Goal: Task Accomplishment & Management: Manage account settings

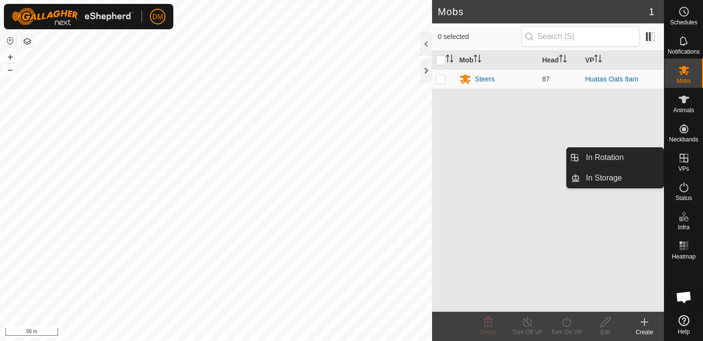
click at [684, 157] on icon at bounding box center [683, 158] width 9 height 9
click at [621, 156] on link "In Rotation" at bounding box center [621, 158] width 83 height 20
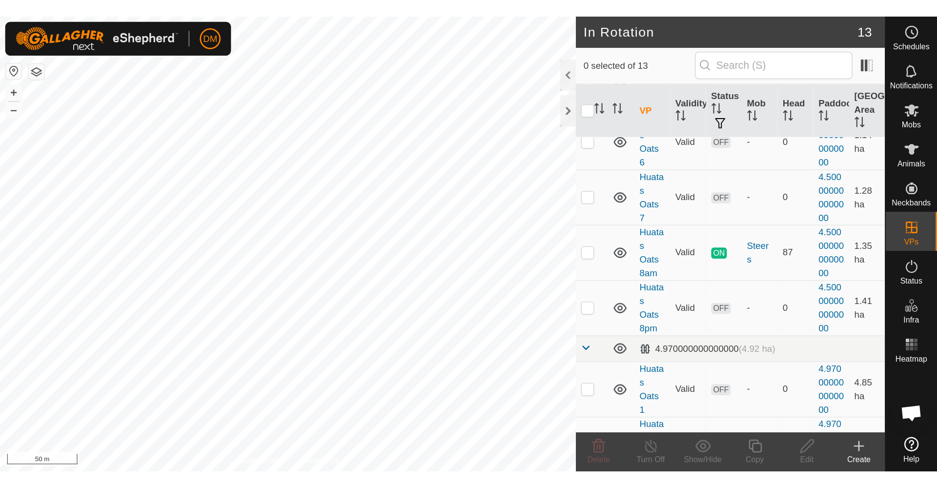
scroll to position [324, 0]
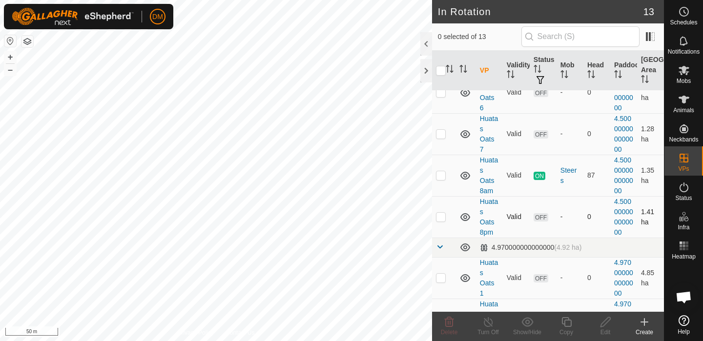
click at [440, 219] on p-checkbox at bounding box center [441, 217] width 10 height 8
checkbox input "true"
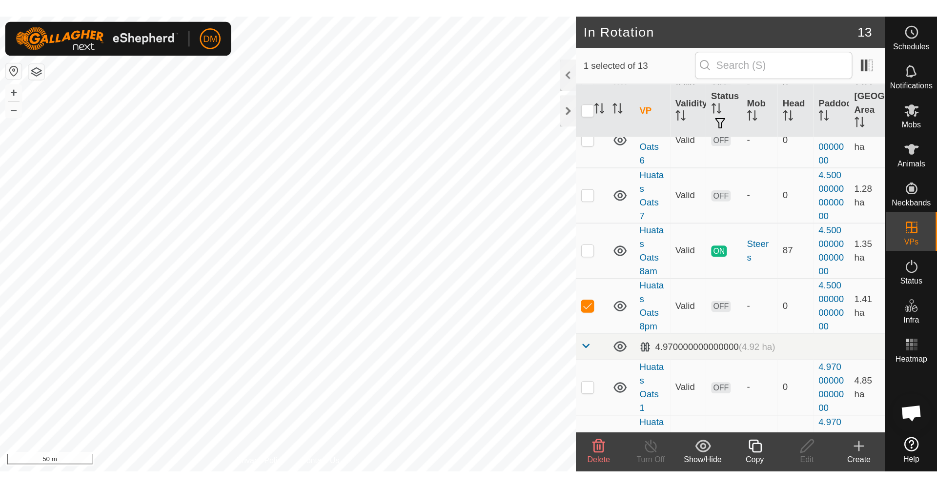
scroll to position [136, 0]
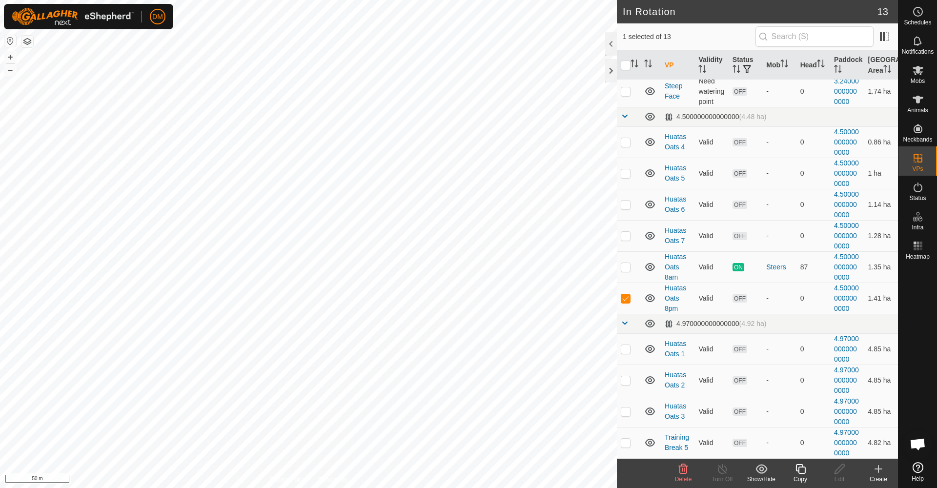
click at [702, 354] on icon at bounding box center [800, 469] width 12 height 12
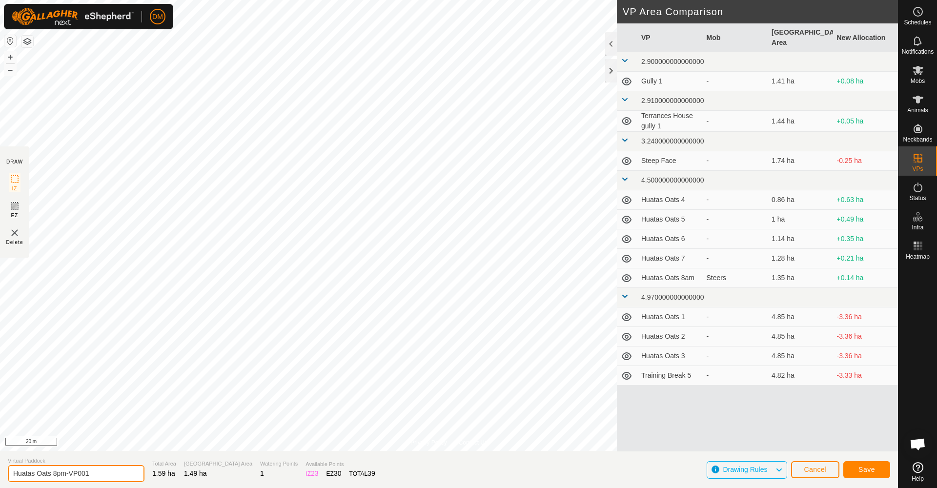
drag, startPoint x: 54, startPoint y: 473, endPoint x: 92, endPoint y: 475, distance: 38.1
click at [92, 354] on input "Huatas Oats 8pm-VP001" at bounding box center [76, 473] width 137 height 17
type input "Huatas Oats 9am"
click at [702, 354] on span "Save" at bounding box center [866, 469] width 17 height 8
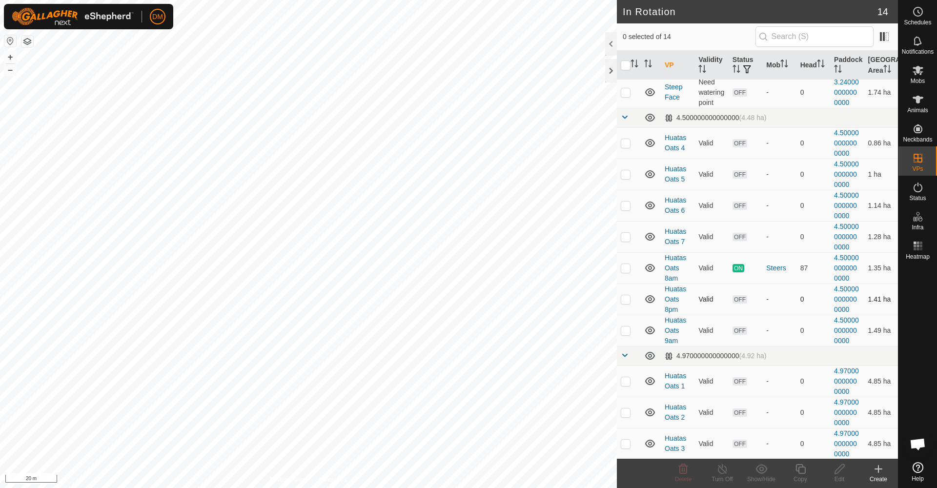
scroll to position [137, 0]
click at [627, 330] on p-checkbox at bounding box center [626, 328] width 10 height 8
checkbox input "true"
click at [702, 354] on icon at bounding box center [800, 469] width 10 height 10
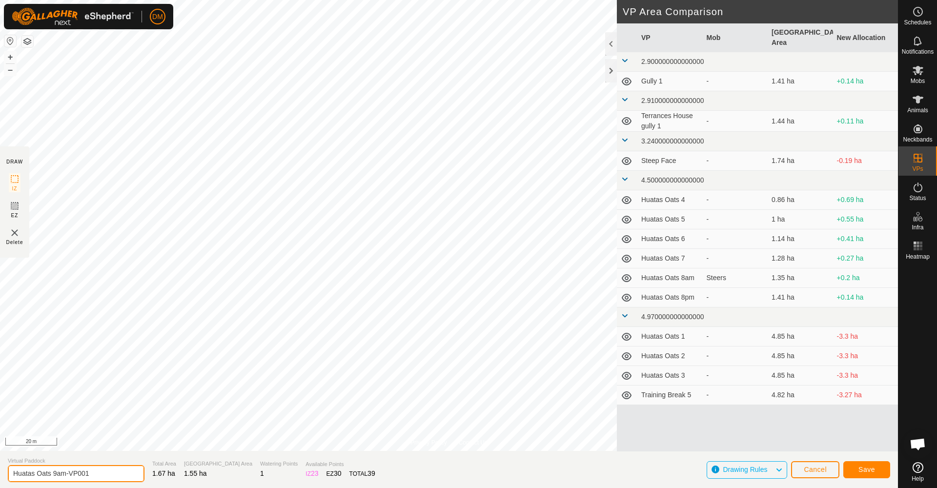
drag, startPoint x: 58, startPoint y: 473, endPoint x: 109, endPoint y: 473, distance: 51.7
click at [109, 354] on input "Huatas Oats 9am-VP001" at bounding box center [76, 473] width 137 height 17
type input "Huatas Oats 9pm"
click at [702, 354] on span "Save" at bounding box center [866, 469] width 17 height 8
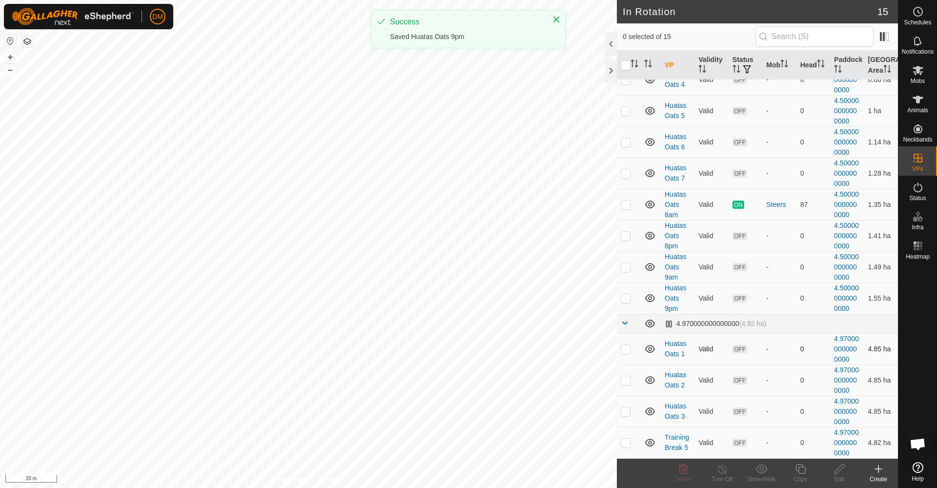
scroll to position [198, 0]
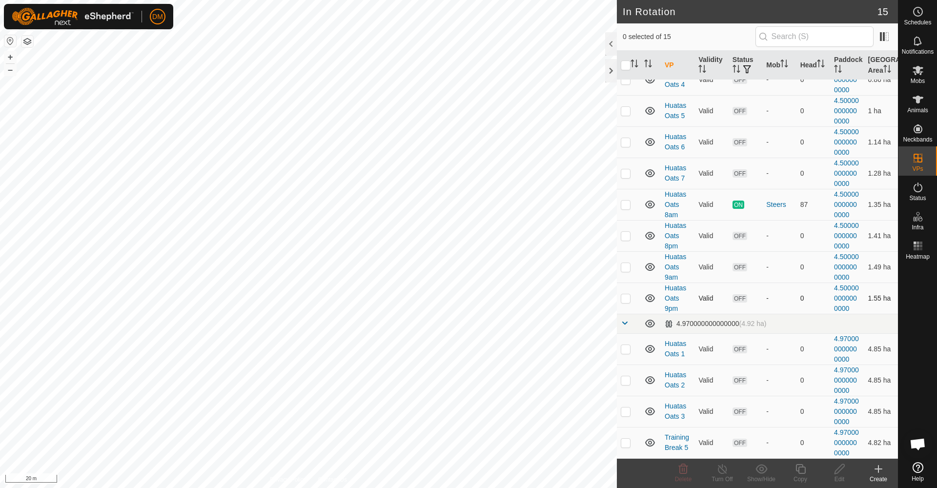
click at [625, 299] on p-checkbox at bounding box center [626, 298] width 10 height 8
checkbox input "true"
click at [702, 354] on icon at bounding box center [800, 469] width 12 height 12
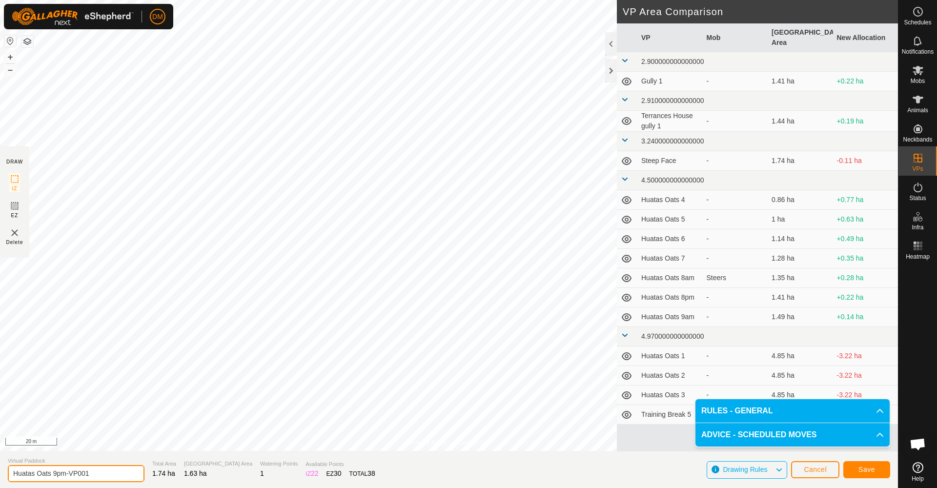
drag, startPoint x: 54, startPoint y: 473, endPoint x: 111, endPoint y: 478, distance: 57.3
click at [111, 354] on input "Huatas Oats 9pm-VP001" at bounding box center [76, 473] width 137 height 17
type input "Huatas Oats 10am"
click at [702, 354] on span "Save" at bounding box center [866, 469] width 17 height 8
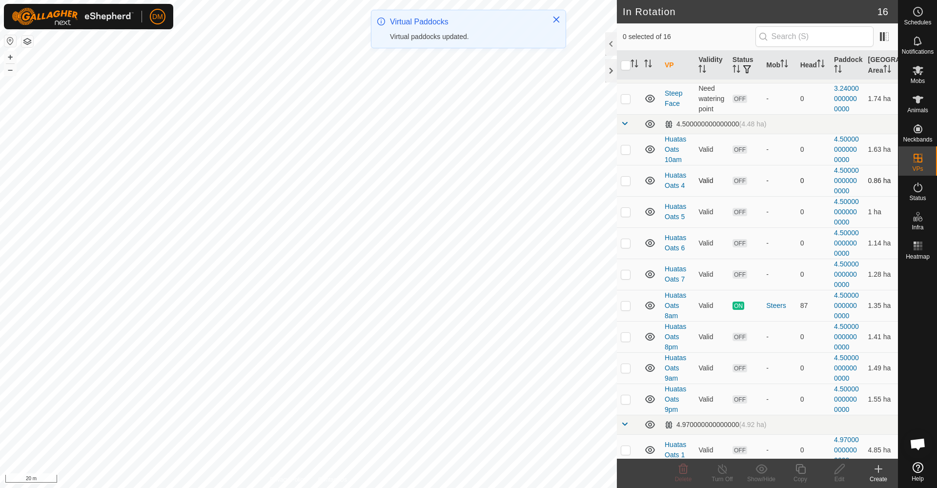
scroll to position [129, 0]
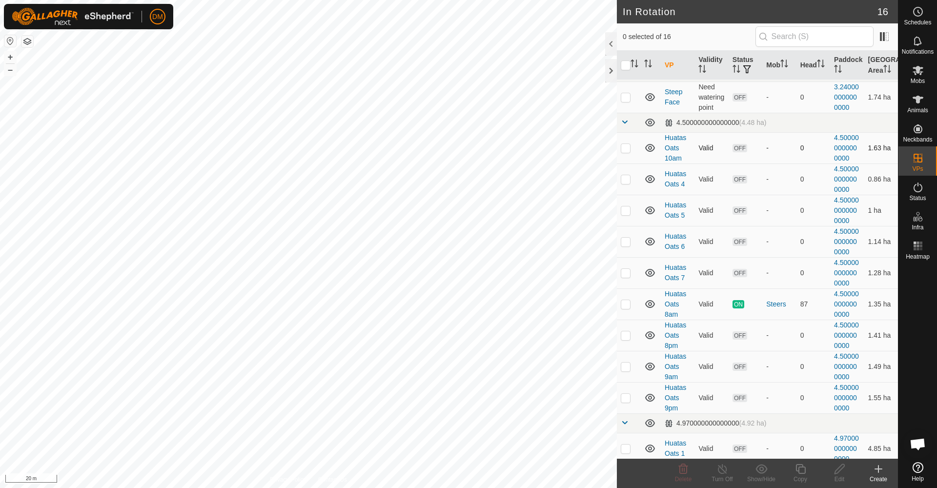
click at [627, 149] on p-checkbox at bounding box center [626, 148] width 10 height 8
checkbox input "true"
click at [702, 354] on icon at bounding box center [800, 469] width 12 height 12
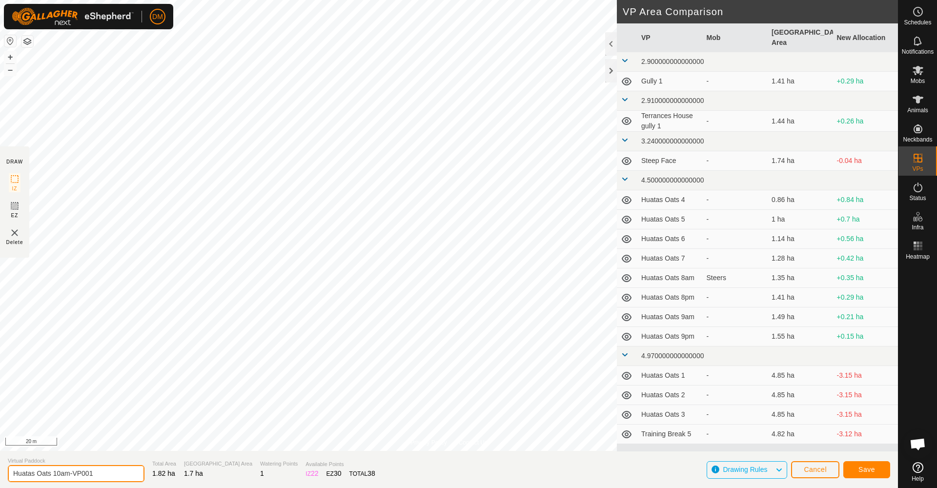
drag, startPoint x: 62, startPoint y: 473, endPoint x: 98, endPoint y: 474, distance: 35.6
click at [98, 354] on input "Huatas Oats 10am-VP001" at bounding box center [76, 473] width 137 height 17
type input "Huatas Oats 10pm"
click at [702, 354] on span "Save" at bounding box center [866, 469] width 17 height 8
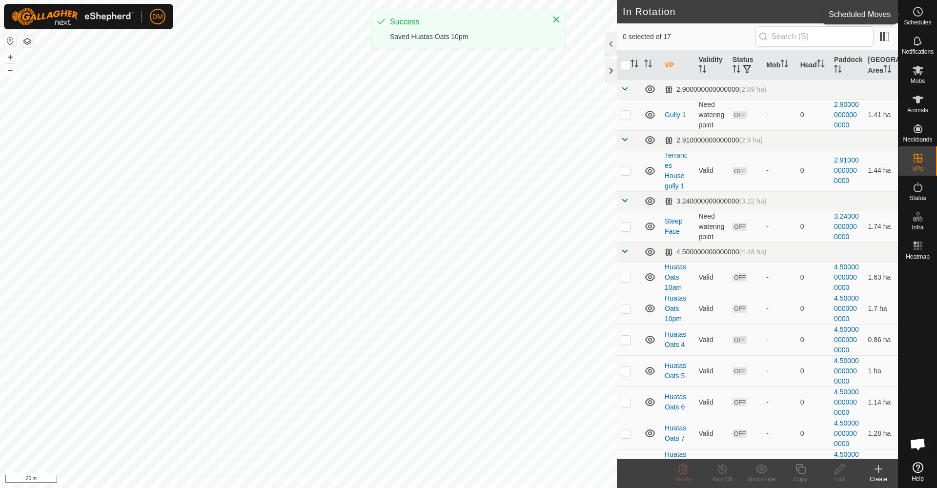
click at [702, 12] on icon at bounding box center [918, 12] width 12 height 12
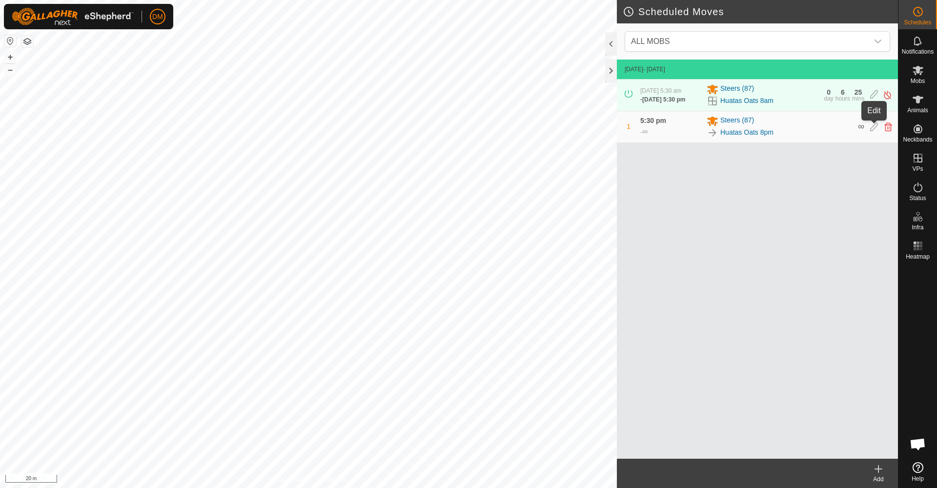
click at [702, 126] on icon at bounding box center [874, 126] width 8 height 9
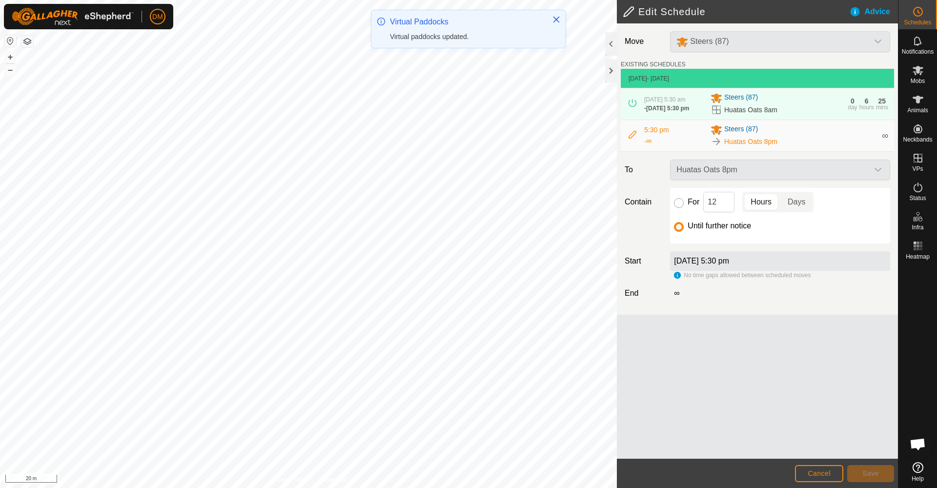
click at [678, 203] on input "For" at bounding box center [679, 203] width 10 height 10
radio input "true"
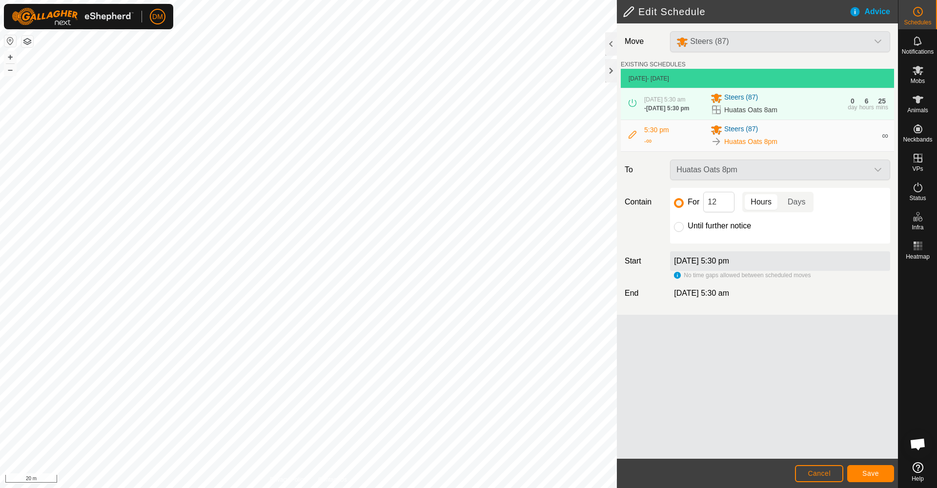
click at [702, 354] on span "Save" at bounding box center [870, 473] width 17 height 8
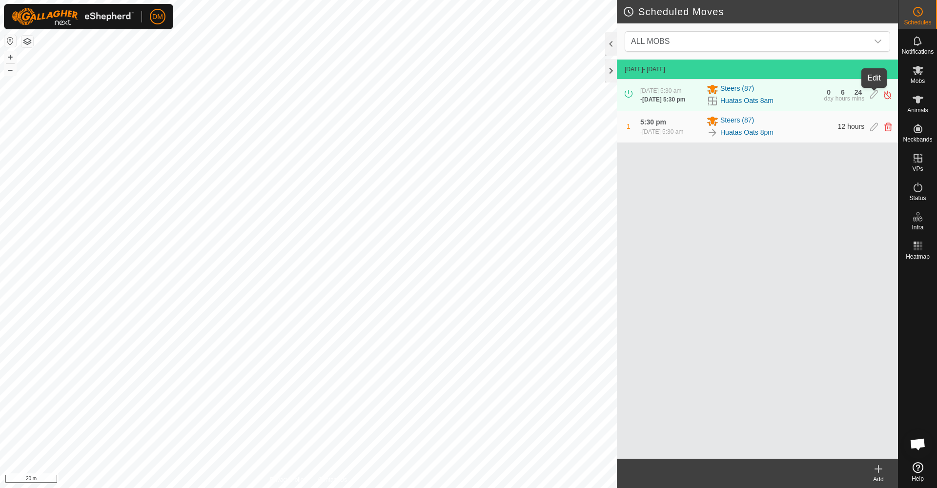
click at [702, 95] on icon at bounding box center [874, 95] width 8 height 10
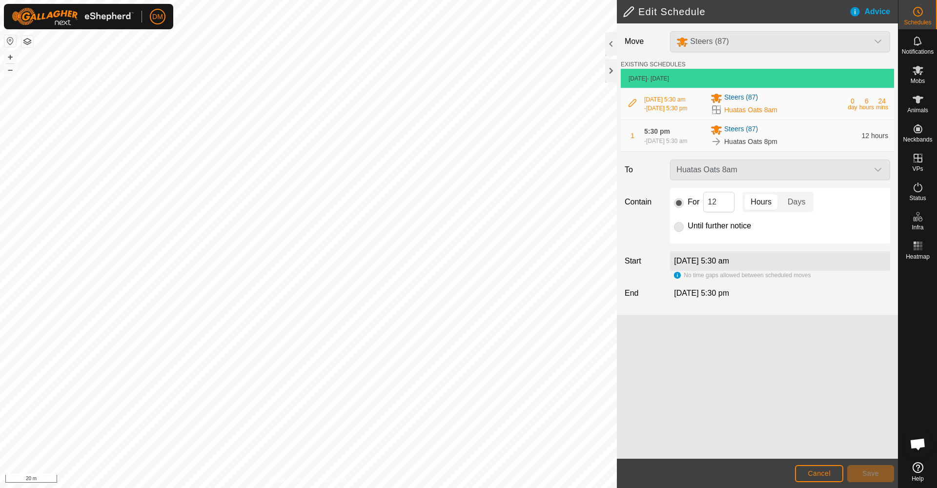
click at [702, 138] on span "Huatas Oats 8pm" at bounding box center [750, 142] width 53 height 10
click at [702, 354] on span "Cancel" at bounding box center [819, 473] width 23 height 8
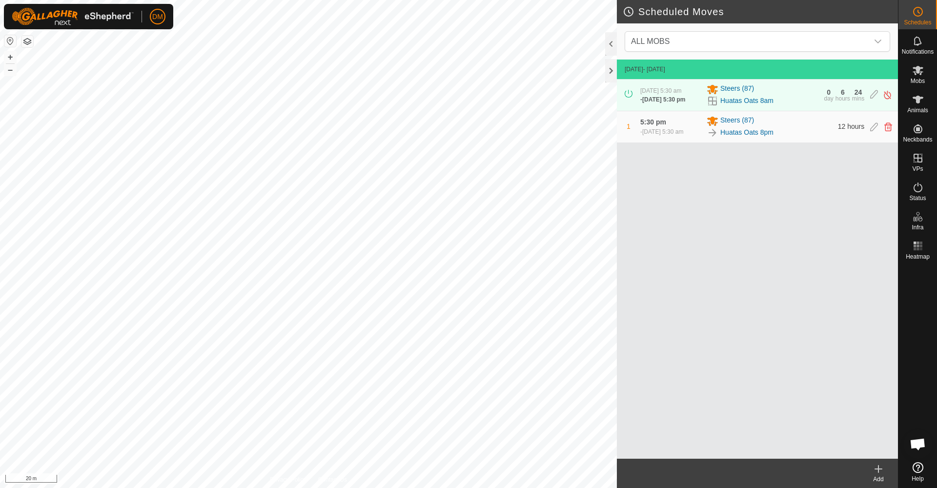
click at [702, 354] on icon at bounding box center [878, 468] width 0 height 7
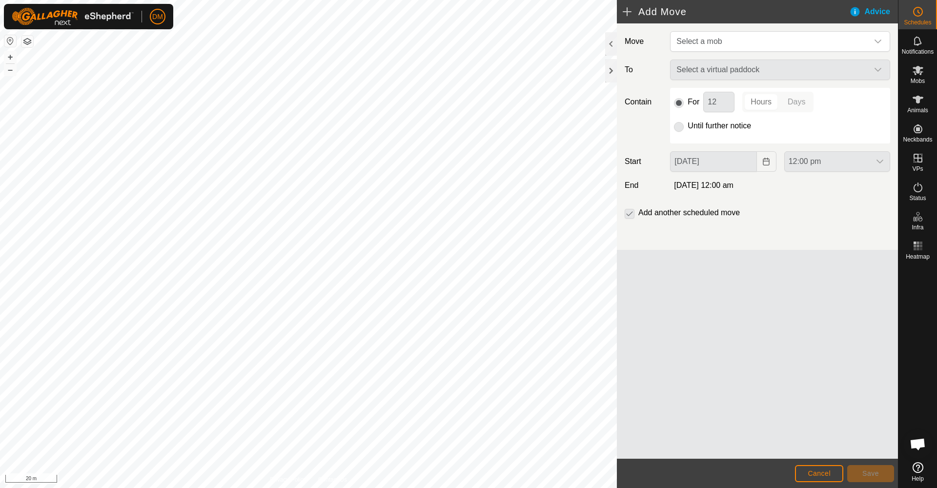
click at [702, 30] on div "Move Select a mob To Select a virtual paddock Contain For 12 Hours Days Until f…" at bounding box center [757, 136] width 281 height 226
click at [702, 38] on span "Select a mob" at bounding box center [770, 42] width 196 height 20
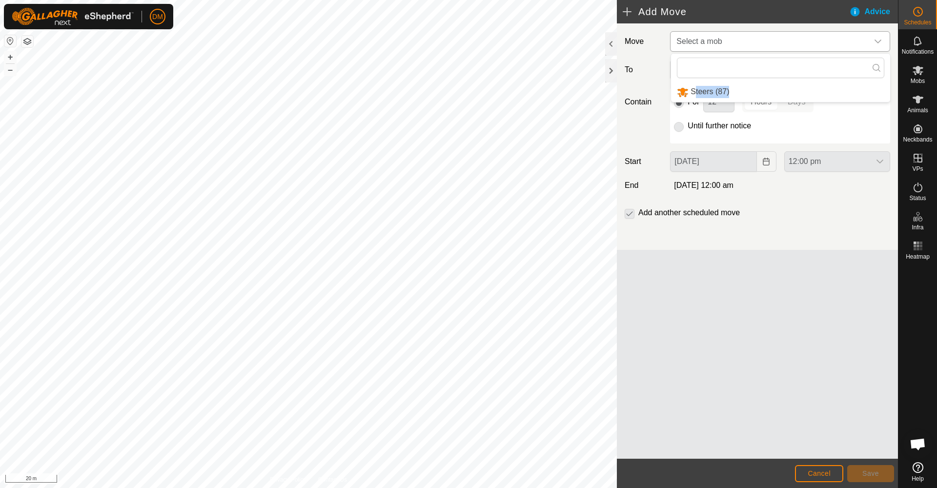
click at [693, 91] on li "Steers (87)" at bounding box center [780, 92] width 219 height 20
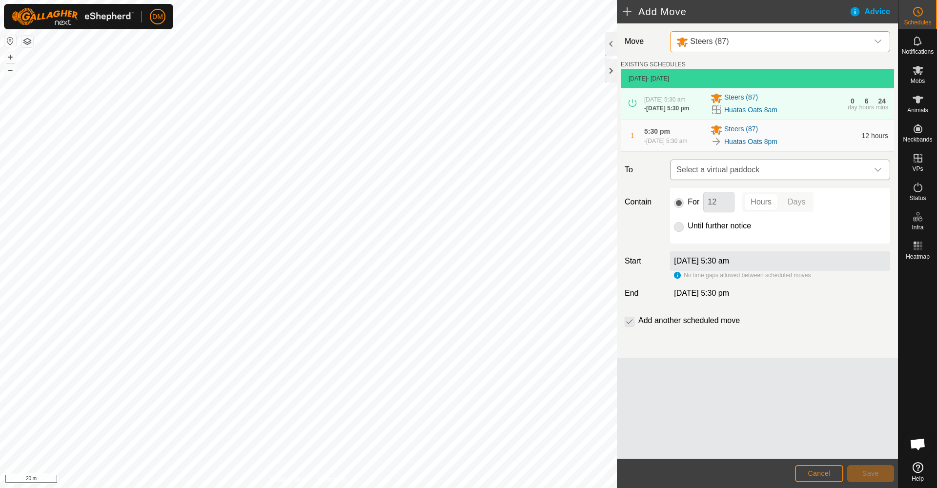
click at [702, 169] on span "Select a virtual paddock" at bounding box center [770, 170] width 196 height 20
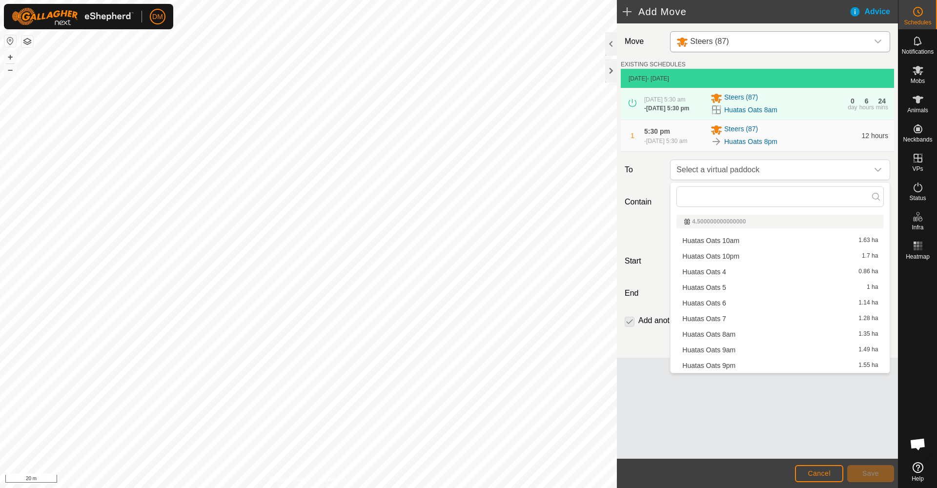
click at [702, 349] on li "Huatas Oats 9am 1.49 ha" at bounding box center [779, 350] width 207 height 15
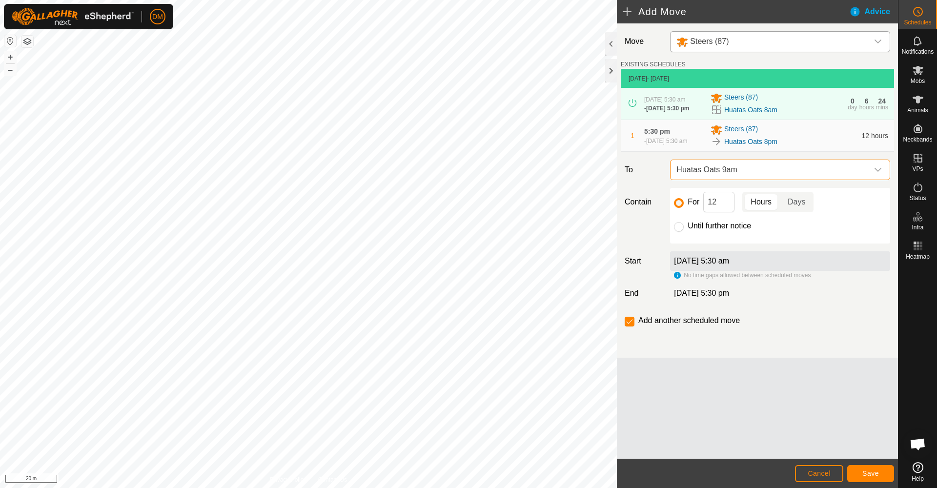
click at [702, 354] on span "Save" at bounding box center [870, 473] width 17 height 8
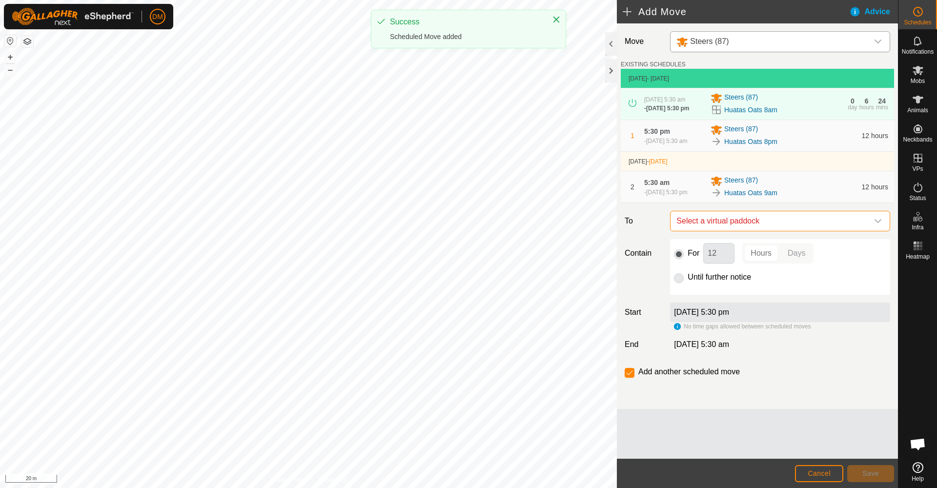
click at [702, 223] on span "Select a virtual paddock" at bounding box center [770, 221] width 196 height 20
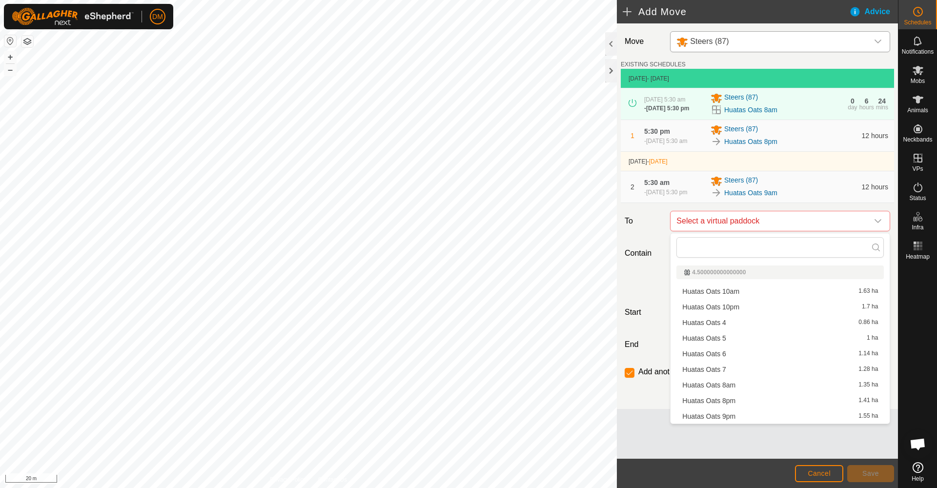
click at [702, 354] on li "Huatas Oats 9pm 1.55 ha" at bounding box center [779, 416] width 207 height 15
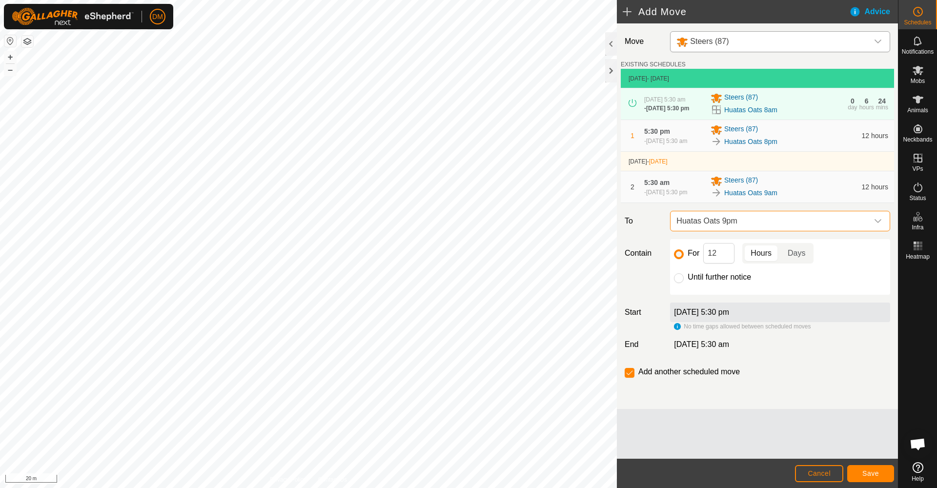
click at [702, 354] on span "Save" at bounding box center [870, 473] width 17 height 8
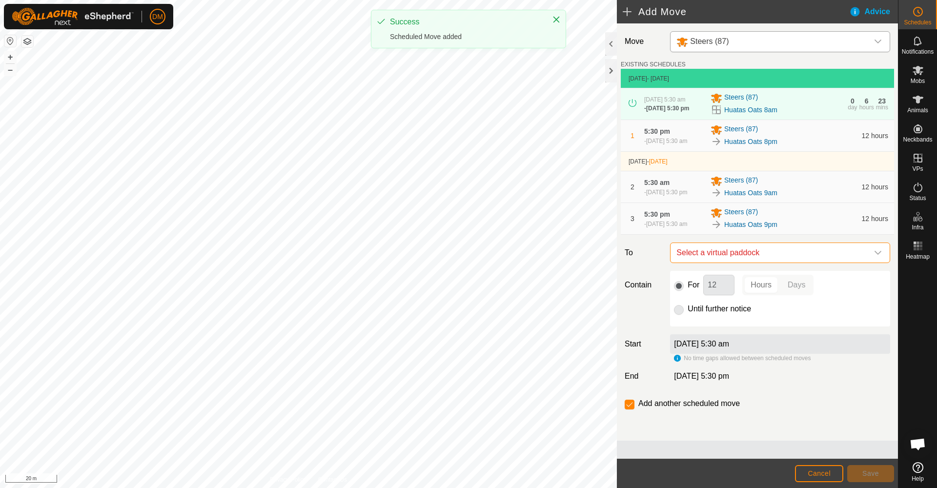
click at [702, 256] on span "Select a virtual paddock" at bounding box center [770, 253] width 196 height 20
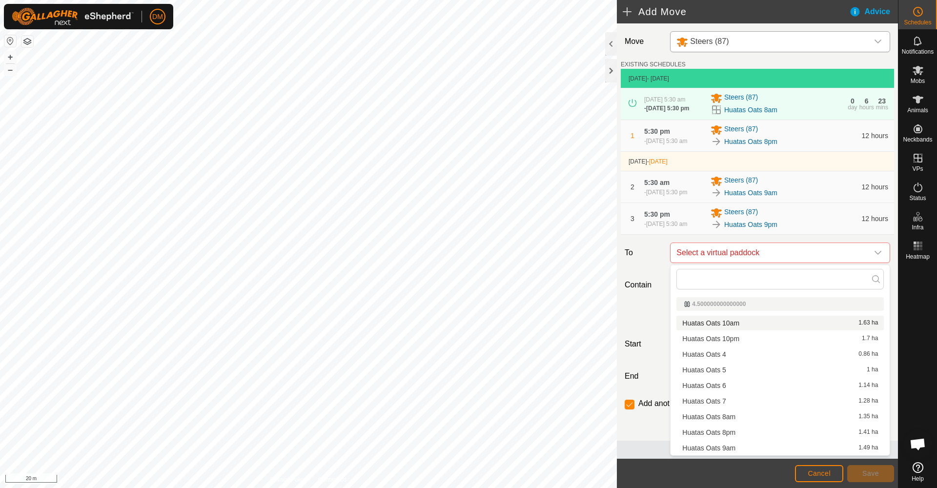
click at [702, 322] on li "Huatas Oats 10am 1.63 ha" at bounding box center [779, 323] width 207 height 15
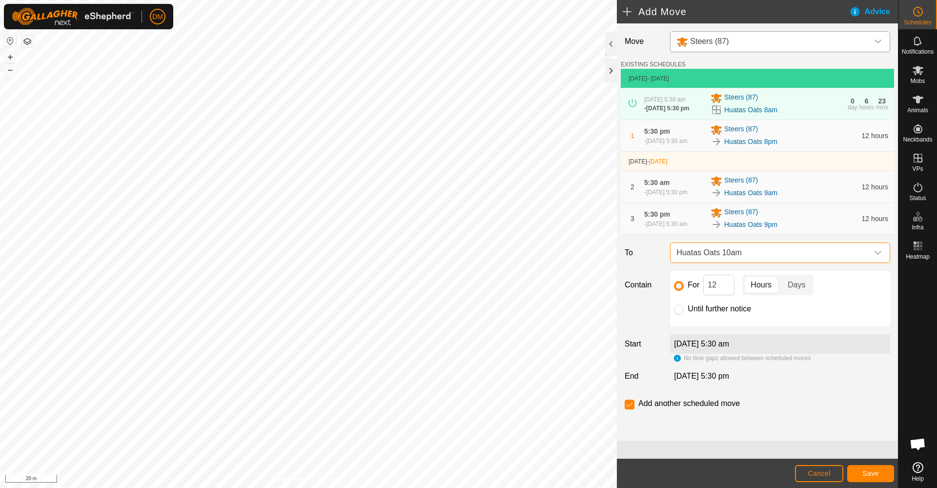
click at [702, 354] on button "Save" at bounding box center [870, 473] width 47 height 17
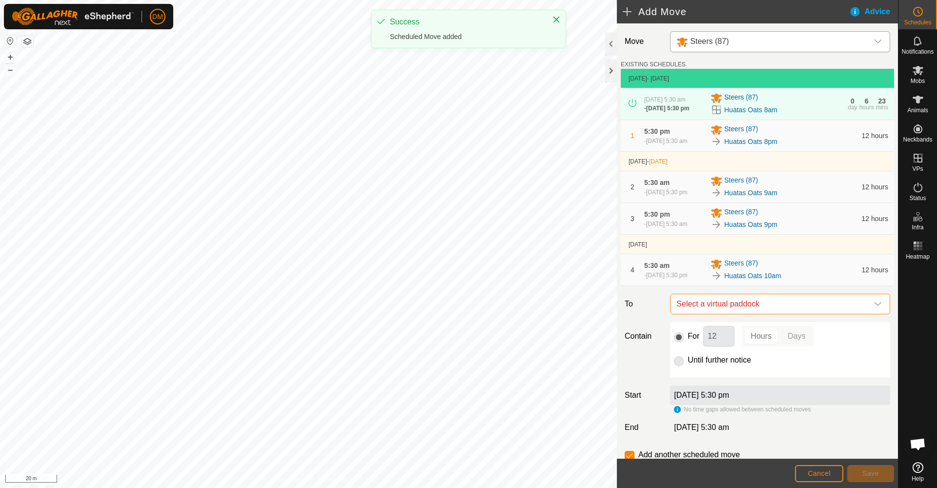
click at [702, 301] on span "Select a virtual paddock" at bounding box center [770, 304] width 196 height 20
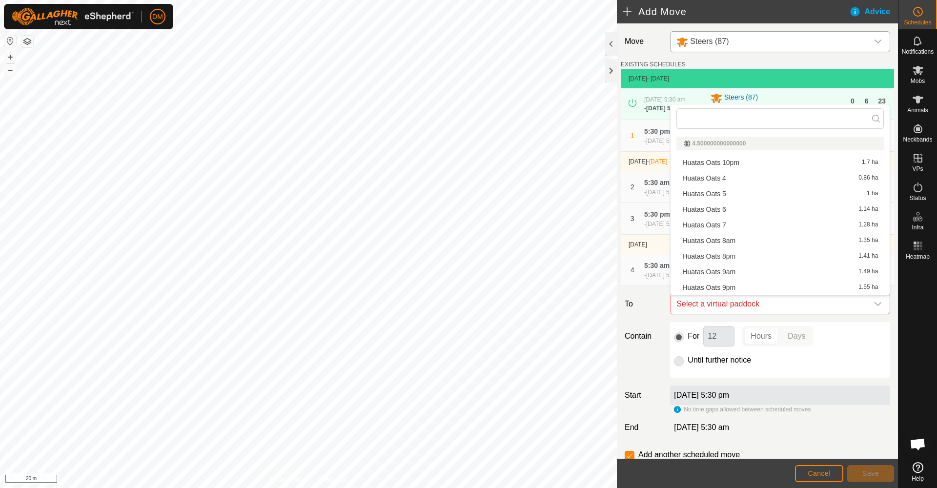
click at [702, 162] on li "Huatas Oats 10pm 1.7 ha" at bounding box center [779, 162] width 207 height 15
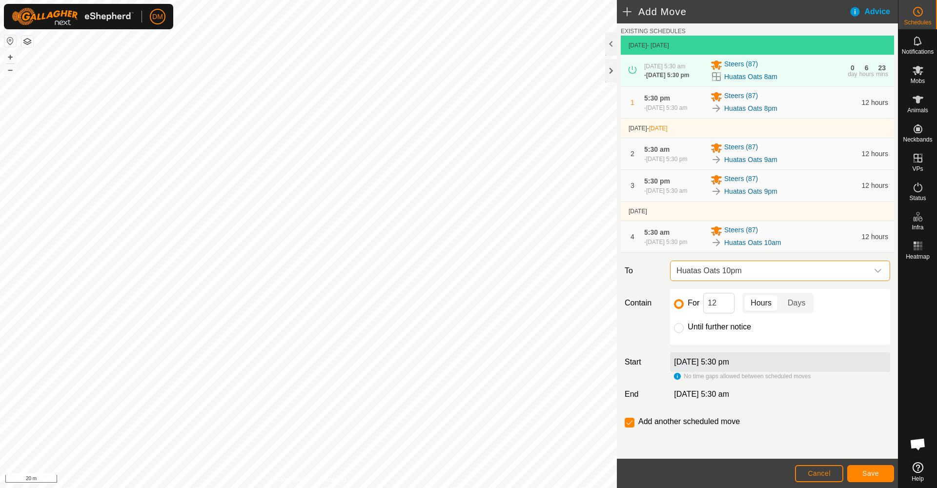
scroll to position [34, 0]
click at [631, 354] on input "checkbox" at bounding box center [630, 423] width 10 height 10
checkbox input "false"
click at [702, 354] on span "Save" at bounding box center [870, 473] width 17 height 8
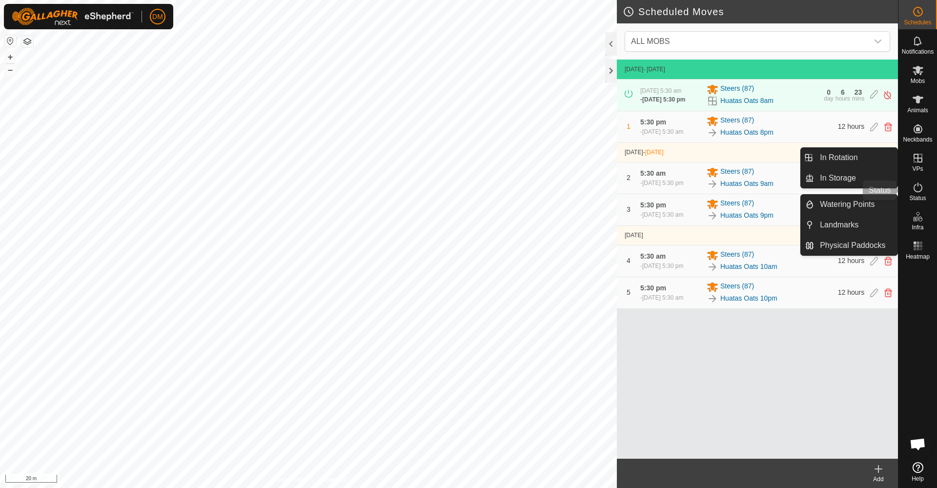
click at [702, 193] on icon at bounding box center [918, 188] width 12 height 12
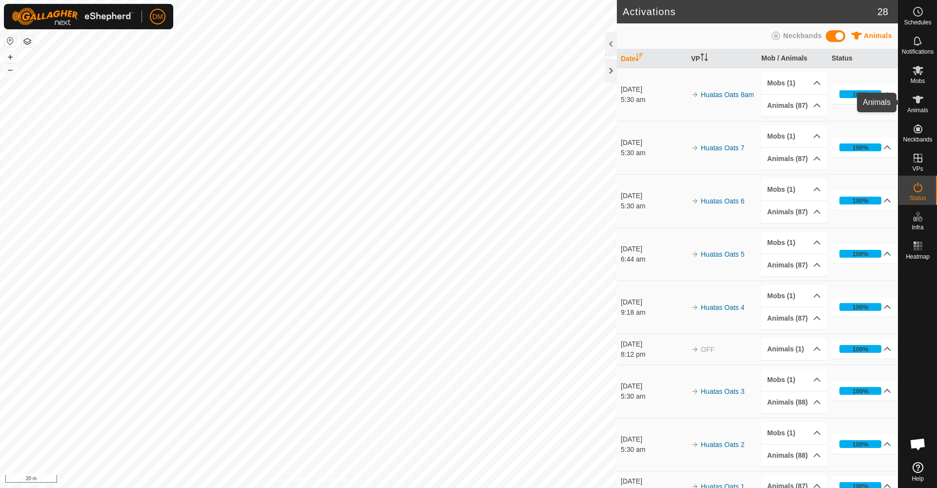
click at [702, 106] on es-animals-svg-icon at bounding box center [918, 100] width 18 height 16
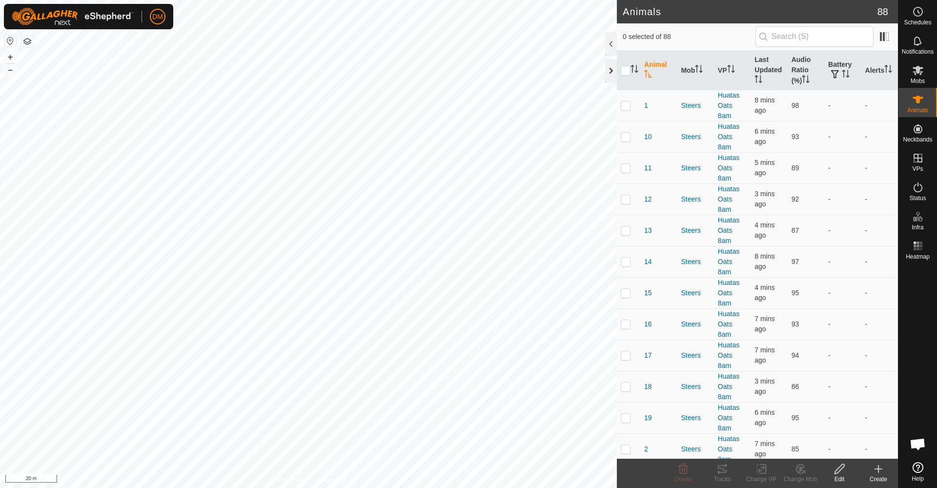
click at [615, 79] on div at bounding box center [611, 70] width 12 height 23
